Goal: Information Seeking & Learning: Learn about a topic

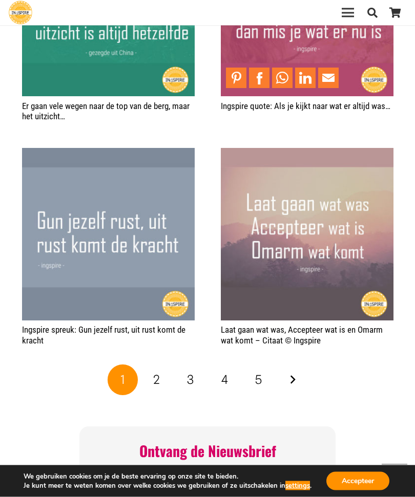
scroll to position [1373, 0]
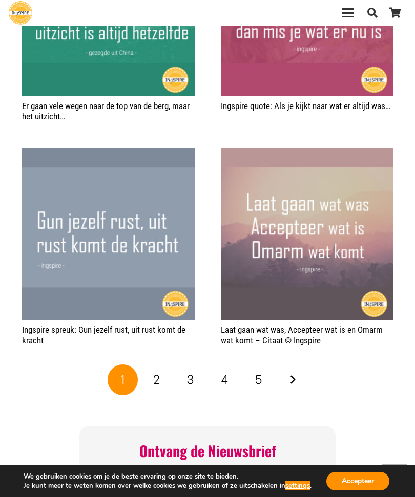
click at [289, 376] on link "Volgende" at bounding box center [292, 380] width 31 height 31
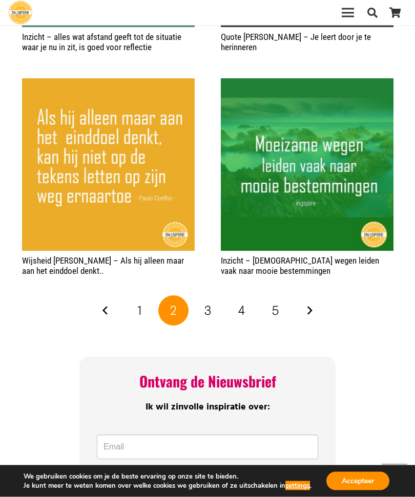
scroll to position [1432, 0]
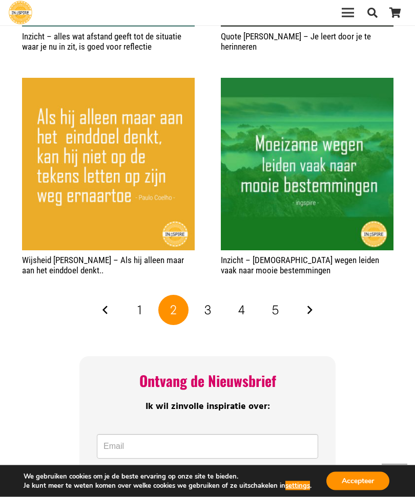
click at [308, 305] on link "Volgende" at bounding box center [309, 311] width 31 height 31
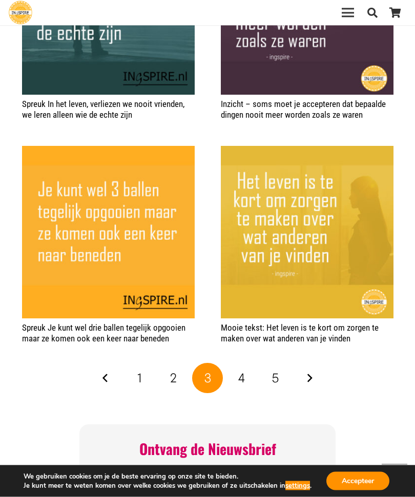
scroll to position [1354, 0]
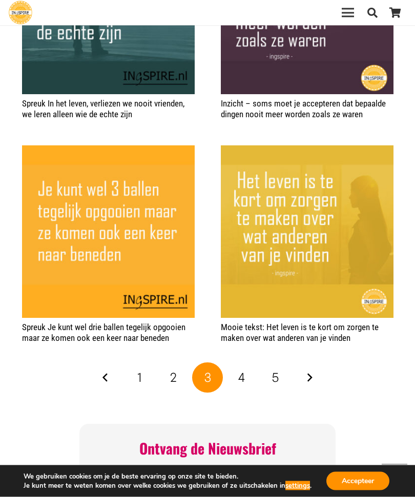
click at [309, 374] on link "Volgende" at bounding box center [309, 378] width 31 height 31
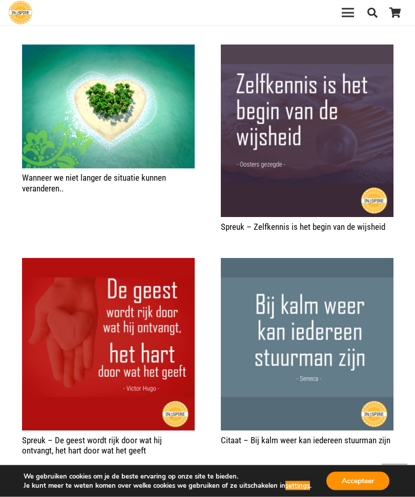
scroll to position [998, 0]
